Goal: Transaction & Acquisition: Purchase product/service

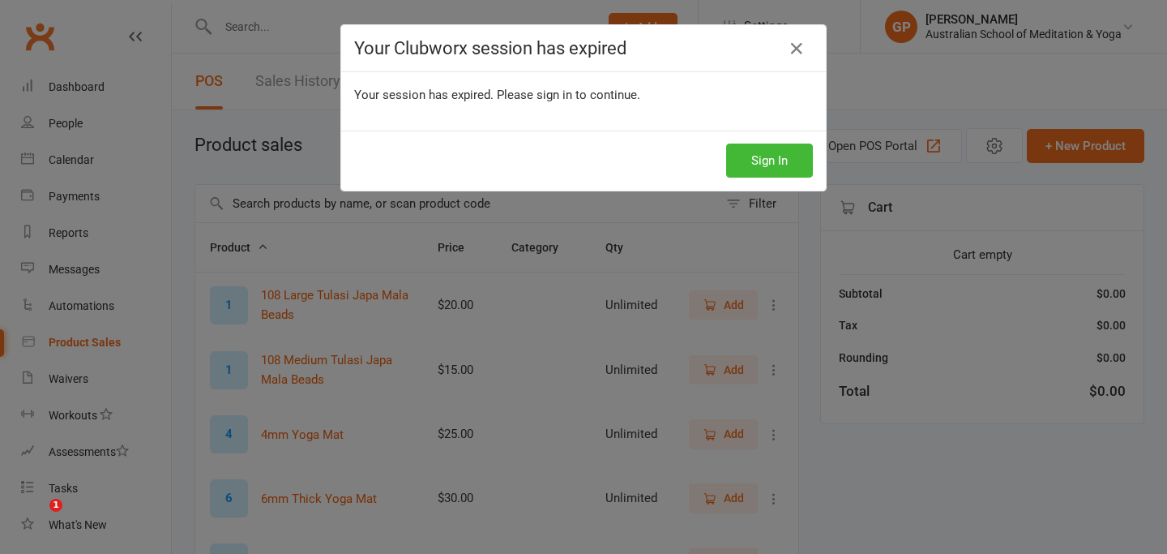
select select "50"
click at [796, 50] on icon at bounding box center [796, 48] width 19 height 19
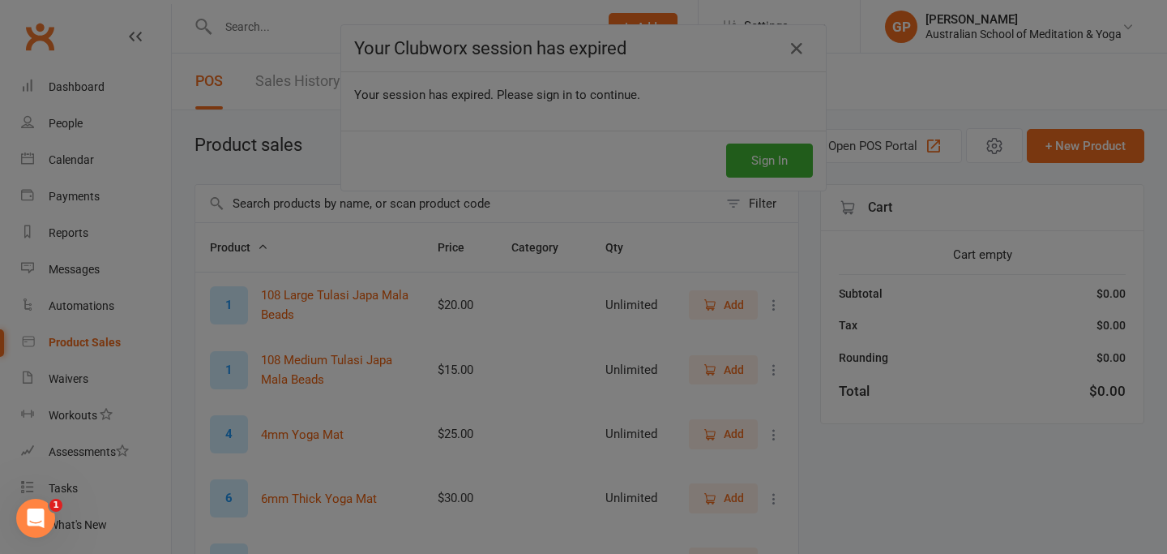
click at [794, 56] on div at bounding box center [583, 277] width 1167 height 554
click at [804, 51] on div at bounding box center [583, 277] width 1167 height 554
click at [803, 50] on div at bounding box center [583, 277] width 1167 height 554
click at [863, 92] on div at bounding box center [583, 277] width 1167 height 554
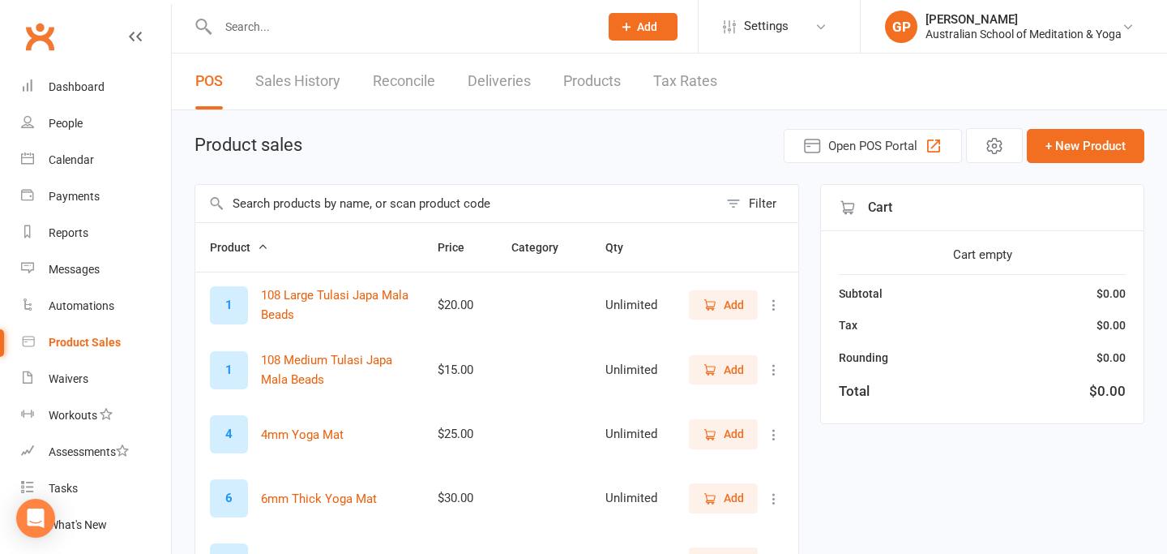
select select "50"
click at [363, 149] on div "Product sales Open POS Portal + New Product" at bounding box center [670, 145] width 950 height 35
